Goal: Transaction & Acquisition: Purchase product/service

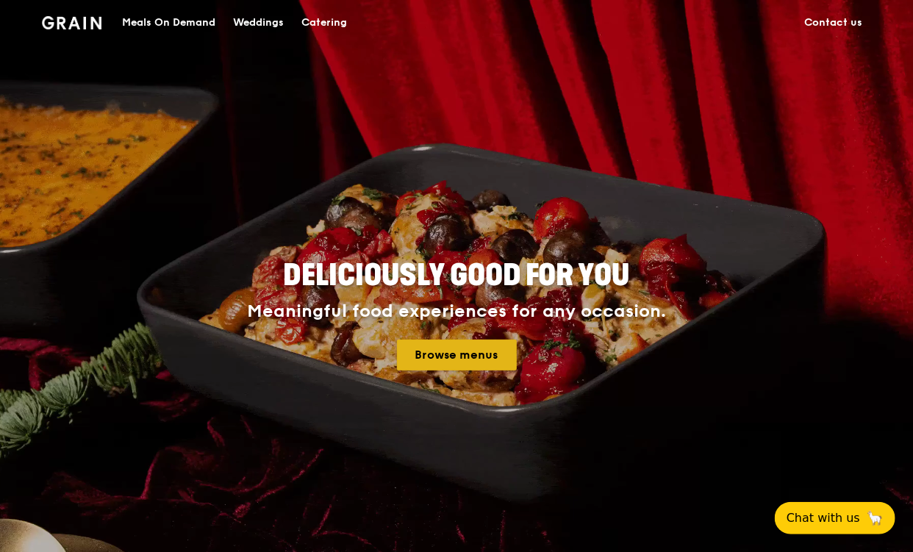
click at [457, 352] on link "Browse menus" at bounding box center [457, 355] width 120 height 31
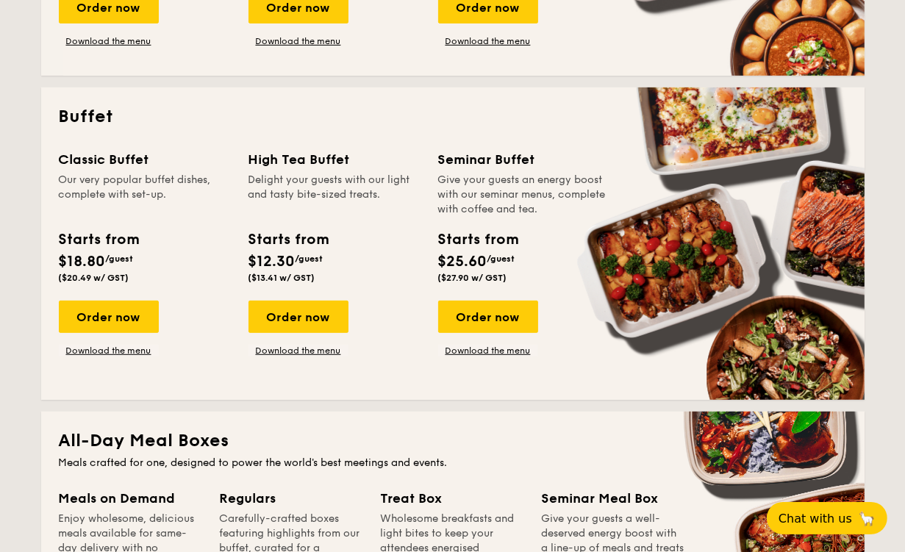
scroll to position [579, 0]
click at [122, 311] on div "Order now" at bounding box center [109, 317] width 100 height 32
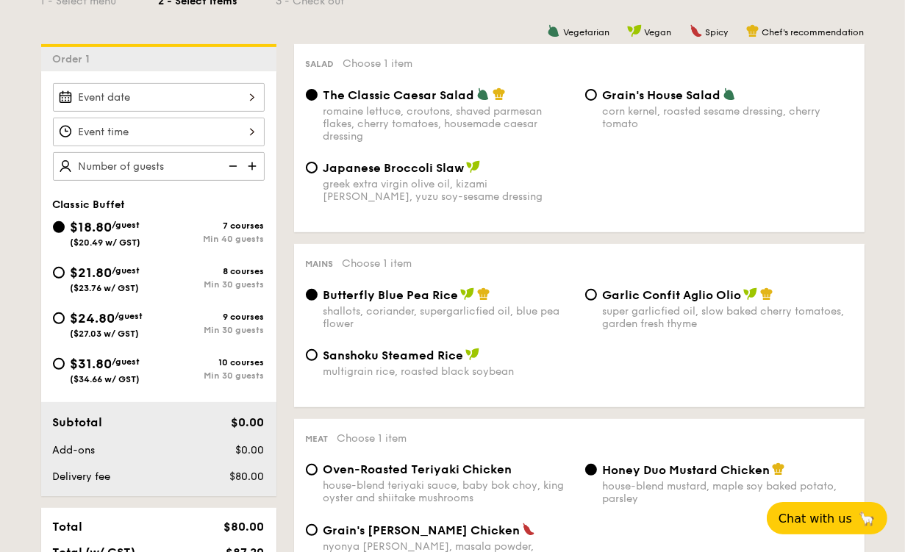
scroll to position [385, 0]
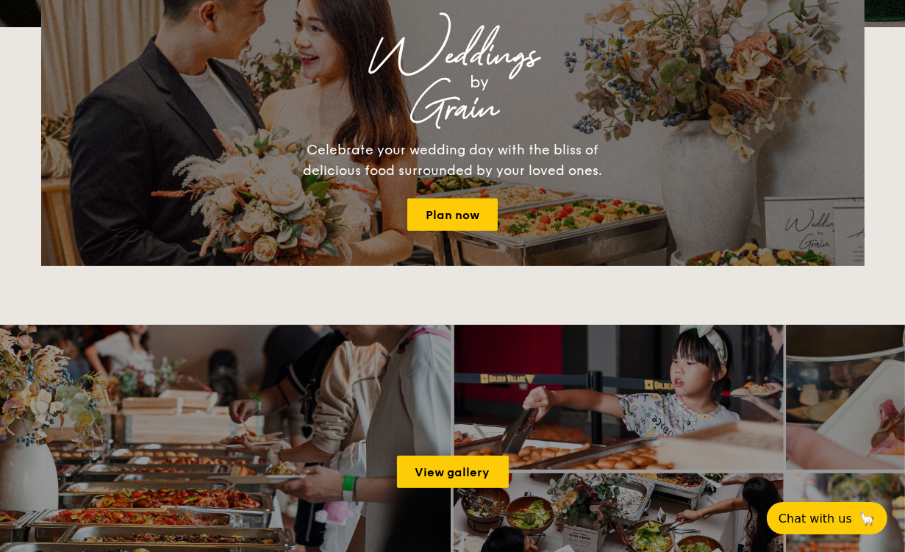
scroll to position [2186, 0]
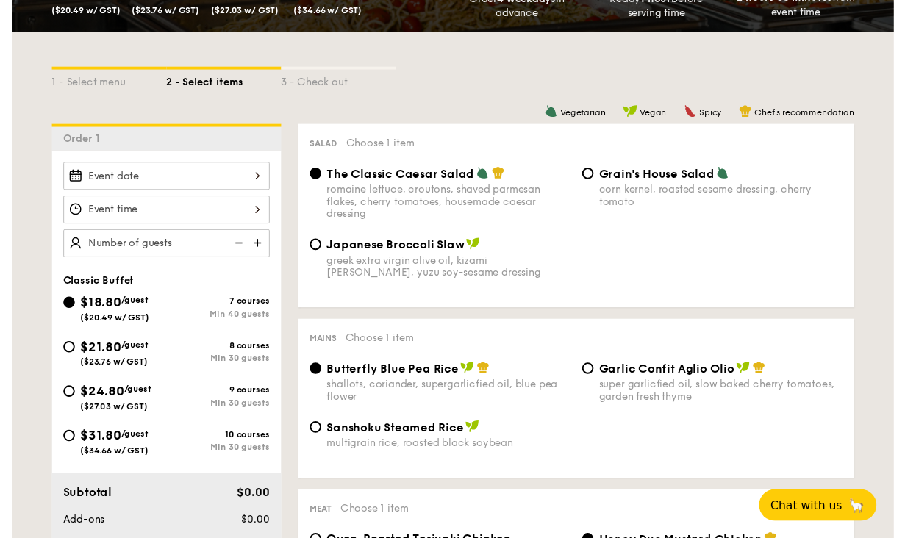
scroll to position [343, 0]
